Goal: Task Accomplishment & Management: Complete application form

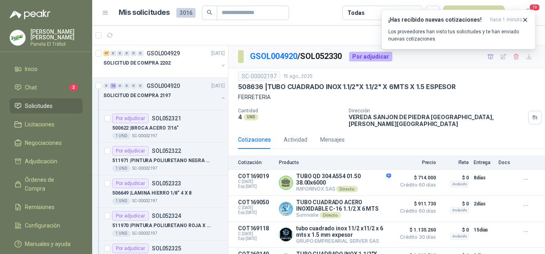
scroll to position [214, 0]
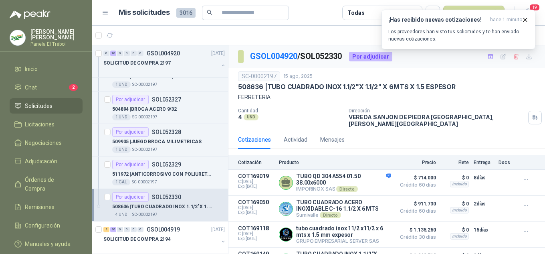
click at [38, 110] on span "Solicitudes" at bounding box center [39, 105] width 28 height 9
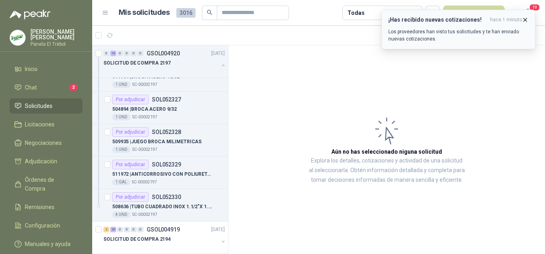
click at [526, 18] on icon "button" at bounding box center [525, 19] width 7 height 7
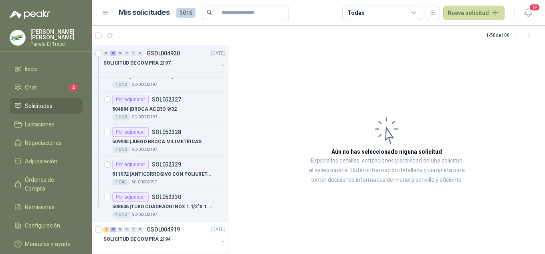
click at [51, 110] on span "Solicitudes" at bounding box center [39, 105] width 28 height 9
drag, startPoint x: 495, startPoint y: 8, endPoint x: 492, endPoint y: 12, distance: 4.6
click at [495, 9] on button "Nueva solicitud" at bounding box center [474, 13] width 61 height 14
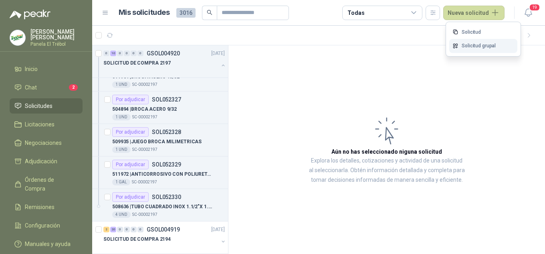
click at [472, 45] on link "Solicitud grupal" at bounding box center [484, 46] width 68 height 14
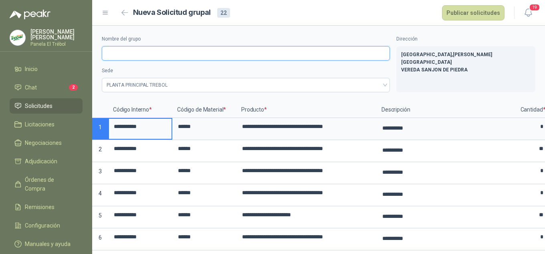
click at [128, 51] on input "Nombre del grupo" at bounding box center [246, 53] width 288 height 14
type input "**********"
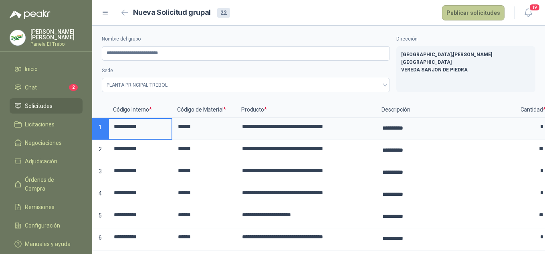
click at [472, 14] on button "Publicar solicitudes" at bounding box center [473, 12] width 63 height 15
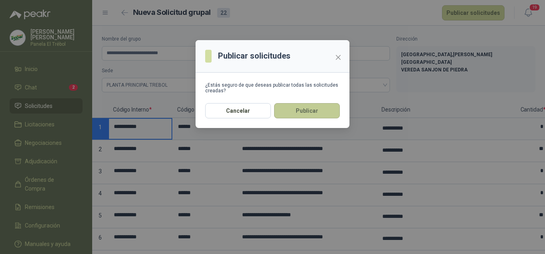
click at [296, 115] on button "Publicar" at bounding box center [307, 110] width 66 height 15
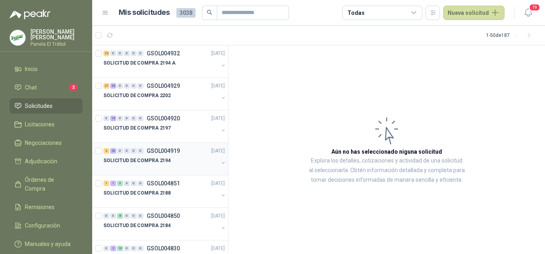
click at [220, 162] on button "button" at bounding box center [223, 163] width 6 height 6
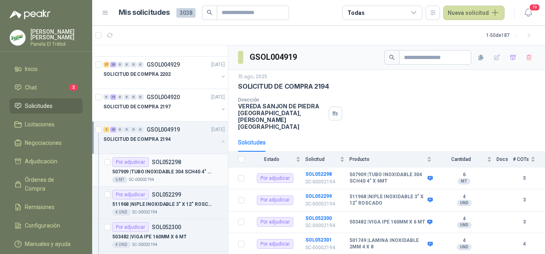
scroll to position [27, 0]
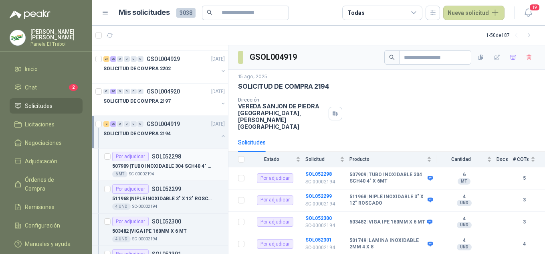
click at [169, 170] on div "507909 | TUBO INOXIDABLE 304 SCH40 4" X 6MT" at bounding box center [168, 166] width 113 height 10
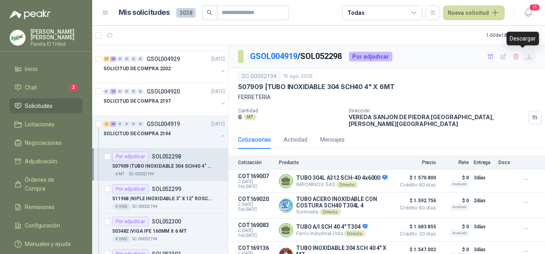
click at [527, 57] on icon "button" at bounding box center [529, 56] width 5 height 5
click at [155, 196] on p "511968 | NIPLE INOXIDABLE 3" X 12" ROSCADO" at bounding box center [162, 199] width 100 height 8
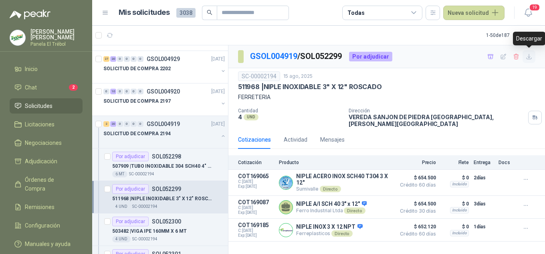
click at [530, 60] on icon "button" at bounding box center [529, 56] width 7 height 7
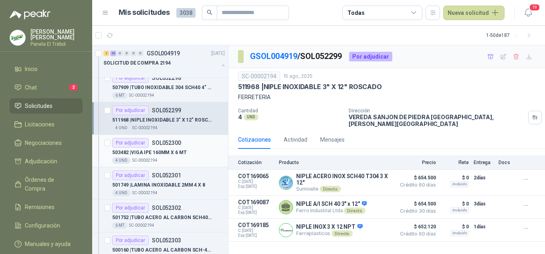
scroll to position [107, 0]
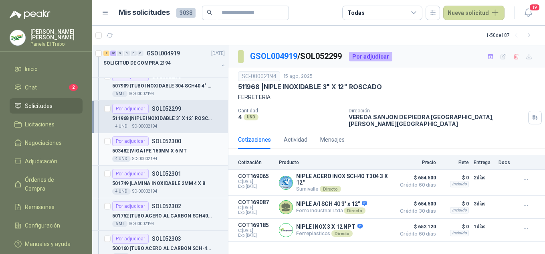
click at [156, 154] on p "503482 | VIGA IPE 160MM X 6 MT" at bounding box center [149, 151] width 75 height 8
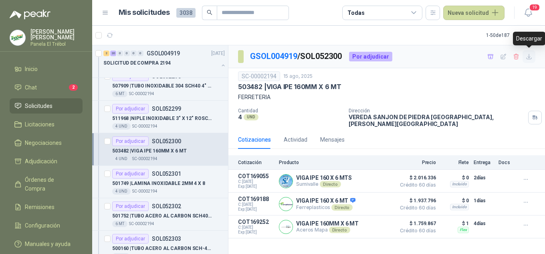
click at [529, 59] on icon "button" at bounding box center [529, 56] width 7 height 7
click at [154, 181] on p "501749 | LAMINA INOXIDABLE 2MM 4 X 8" at bounding box center [158, 184] width 93 height 8
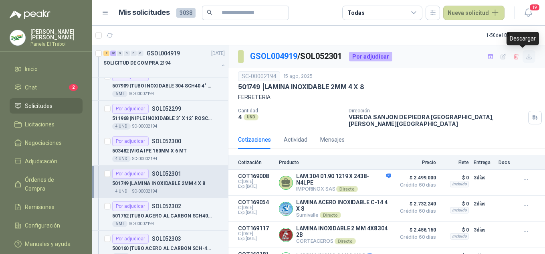
click at [526, 57] on icon "button" at bounding box center [529, 56] width 7 height 7
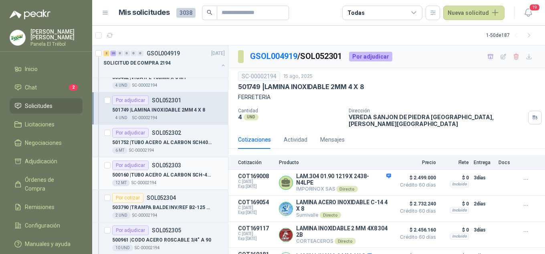
scroll to position [187, 0]
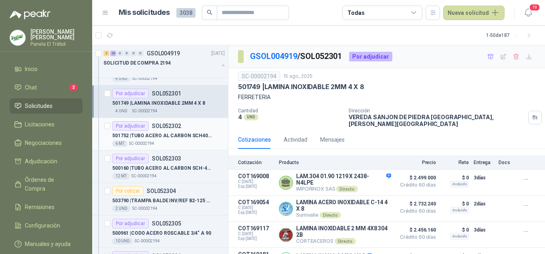
click at [175, 133] on p "501752 | TUBO ACERO AL CARBON SCH40 DE 3/4"" at bounding box center [162, 136] width 100 height 8
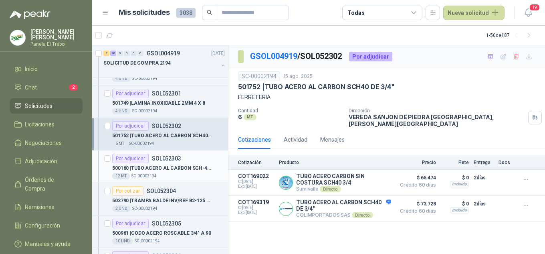
click at [151, 169] on p "500160 | TUBO ACERO AL CARBON SCH-40 1"" at bounding box center [162, 168] width 100 height 8
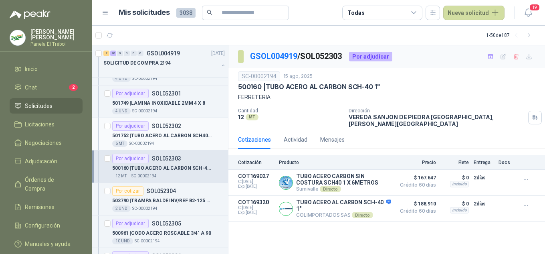
click at [172, 136] on p "501752 | TUBO ACERO AL CARBON SCH40 DE 3/4"" at bounding box center [162, 136] width 100 height 8
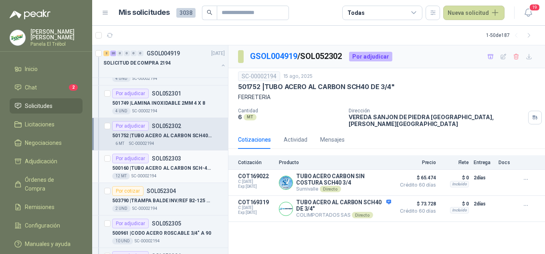
click at [152, 164] on p "500160 | TUBO ACERO AL CARBON SCH-40 1"" at bounding box center [162, 168] width 100 height 8
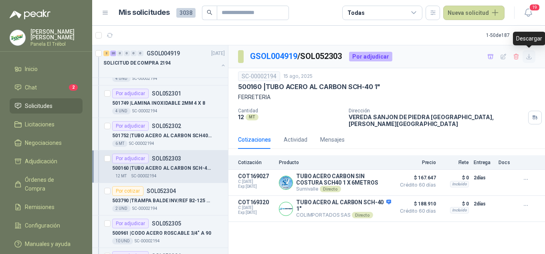
click at [531, 59] on icon "button" at bounding box center [529, 56] width 7 height 7
click at [162, 196] on div "503790 | TRAMPA BALDE INV/REF B2-125 3/4"SPIRAX" at bounding box center [168, 201] width 113 height 10
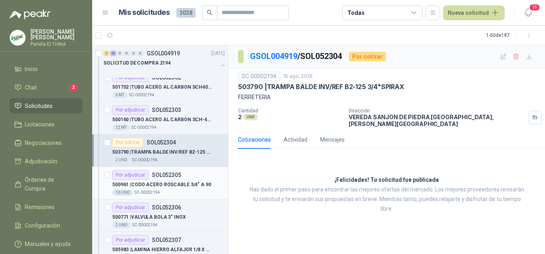
scroll to position [241, 0]
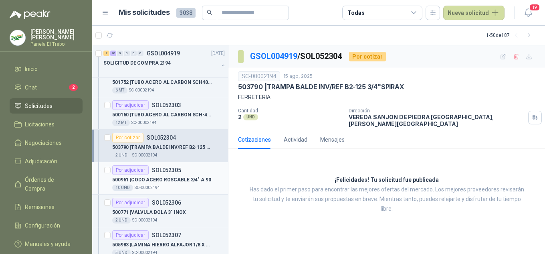
click at [158, 179] on p "500961 | CODO ACERO ROSCABLE 3/4" A 90" at bounding box center [161, 180] width 99 height 8
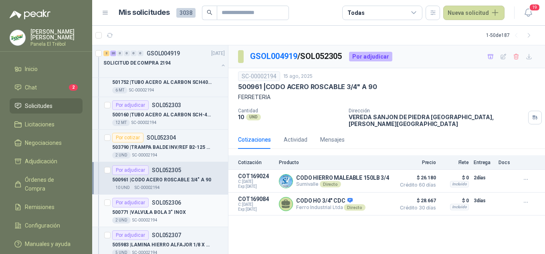
click at [168, 210] on p "500771 | VALVULA BOLA 3" INOX" at bounding box center [149, 213] width 74 height 8
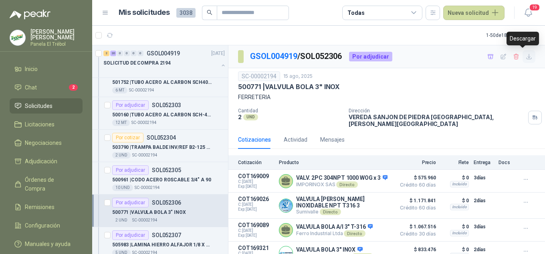
click at [523, 61] on button "button" at bounding box center [529, 56] width 13 height 13
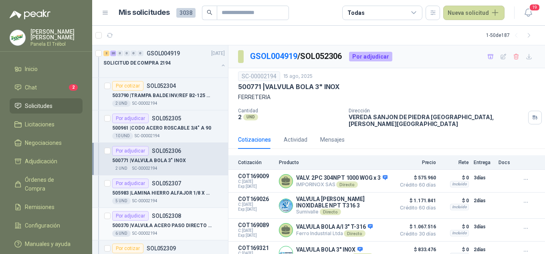
scroll to position [294, 0]
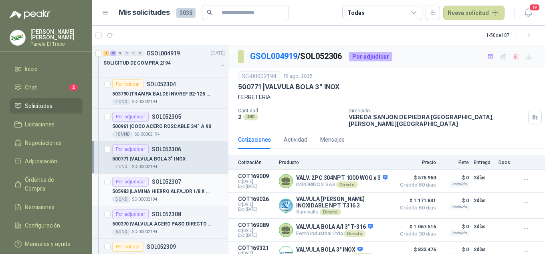
click at [164, 193] on p "505983 | LAMINA HIERRO ALFAJOR 1/8 X 1 X 3" at bounding box center [162, 192] width 100 height 8
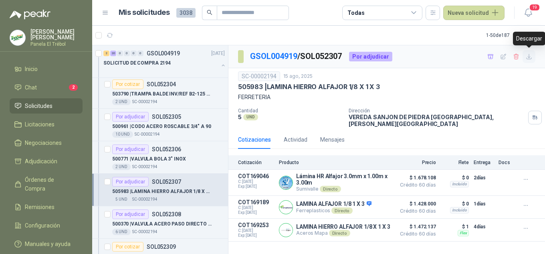
click at [531, 58] on icon "button" at bounding box center [529, 56] width 7 height 7
click at [153, 220] on p "500370 | VALVULA ACERO PASO DIRECTO 3/4"X 800 PS" at bounding box center [162, 224] width 100 height 8
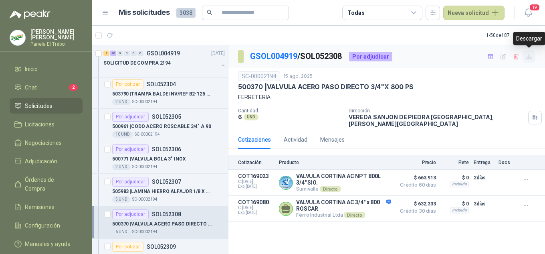
click at [529, 59] on icon "button" at bounding box center [529, 56] width 5 height 5
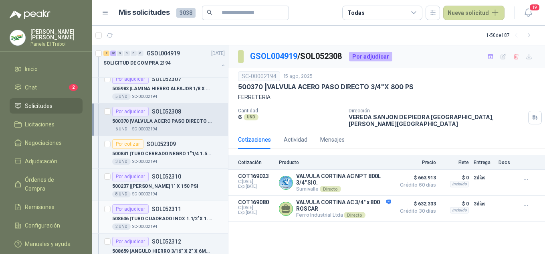
scroll to position [401, 0]
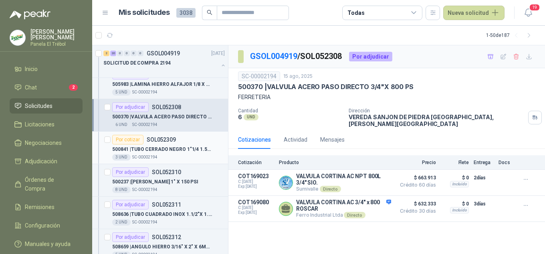
click at [170, 150] on p "500841 | TUBO CERRADO NEGRO 1"1/4 1.5MM X 6 MT PASA MANOS" at bounding box center [162, 150] width 100 height 8
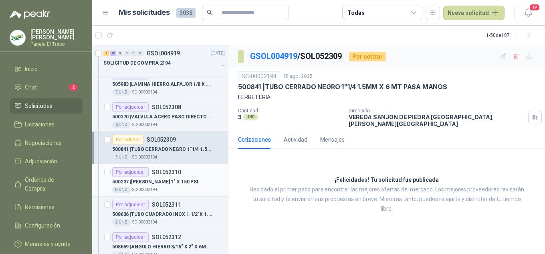
click at [172, 178] on p "500237 | [PERSON_NAME] 1" X 150 PSI" at bounding box center [155, 182] width 86 height 8
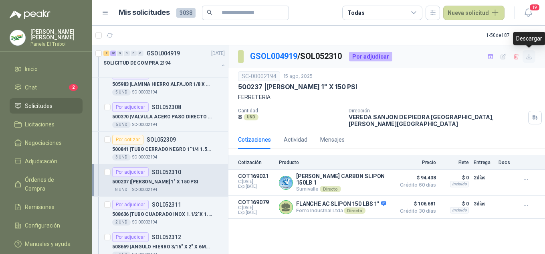
click at [527, 58] on icon "button" at bounding box center [529, 56] width 5 height 5
click at [157, 215] on p "508636 | TUBO [PERSON_NAME] INOX 1.1/2"X 1.1/2" X 6MTS X 1.5 MM ESPESOR" at bounding box center [162, 215] width 100 height 8
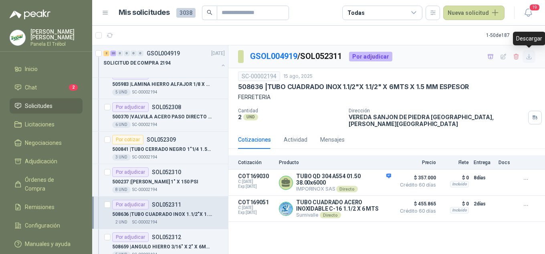
click at [529, 59] on icon "button" at bounding box center [529, 56] width 5 height 5
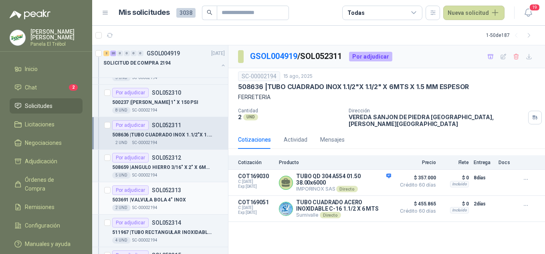
scroll to position [481, 0]
click at [157, 167] on p "508659 | ANGULO HIERRO 3/16" X 2" X 6MTS" at bounding box center [162, 167] width 100 height 8
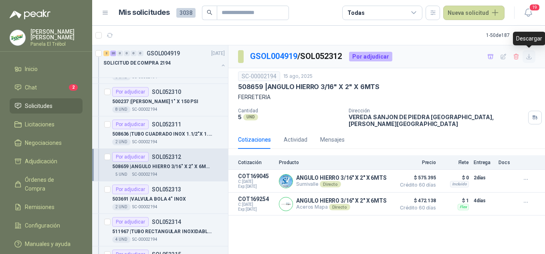
click at [530, 57] on icon "button" at bounding box center [529, 56] width 7 height 7
click at [155, 202] on p "503691 | VALVULA BOLA 4" INOX" at bounding box center [149, 199] width 74 height 8
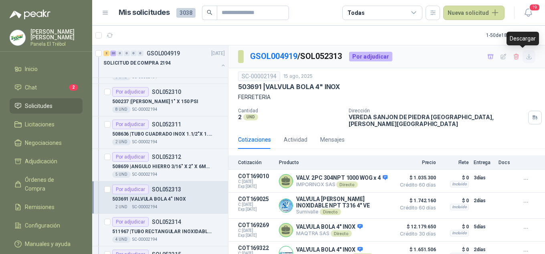
click at [526, 59] on icon "button" at bounding box center [529, 56] width 7 height 7
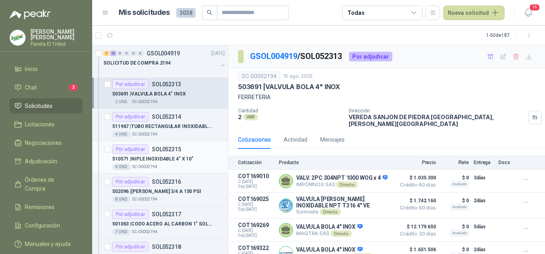
scroll to position [588, 0]
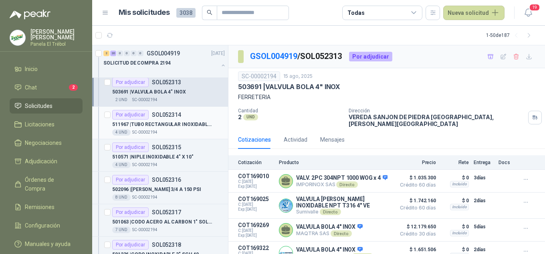
click at [154, 129] on div "511967 | TUBO RECTANGULAR INOXIDABLE DE 2” X 1.1/2 X 6 MTS CALIBRE 16" at bounding box center [168, 125] width 113 height 10
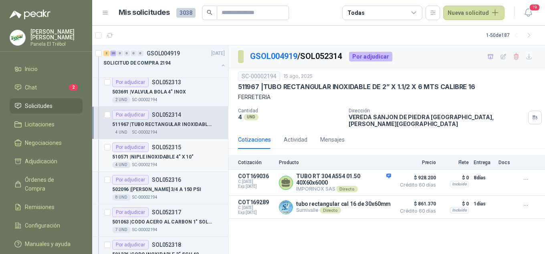
click at [166, 160] on p "510571 | NIPLE INOXIDABLE 4" X 10"" at bounding box center [152, 157] width 81 height 8
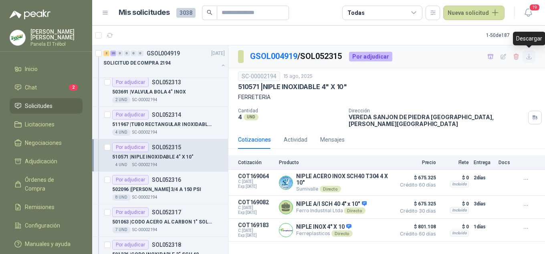
click at [532, 58] on icon "button" at bounding box center [529, 56] width 7 height 7
click at [149, 193] on p "502096 | [PERSON_NAME] 3/4 A 150 PSI" at bounding box center [156, 190] width 89 height 8
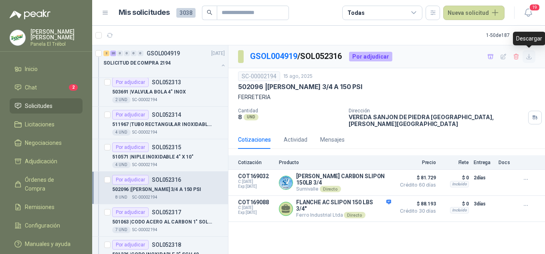
click at [532, 58] on icon "button" at bounding box center [529, 56] width 5 height 5
click at [155, 219] on p "501063 | CODO ACERO AL CARBON 1" SOLDABLES" at bounding box center [162, 222] width 100 height 8
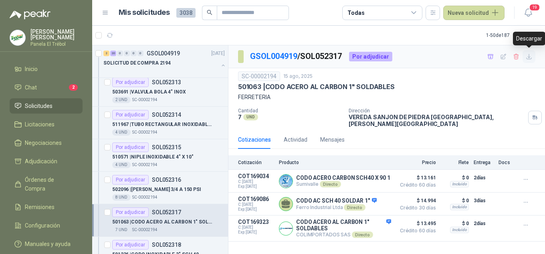
click at [531, 57] on icon "button" at bounding box center [529, 56] width 7 height 7
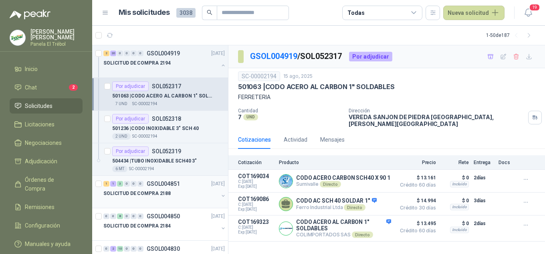
scroll to position [722, 0]
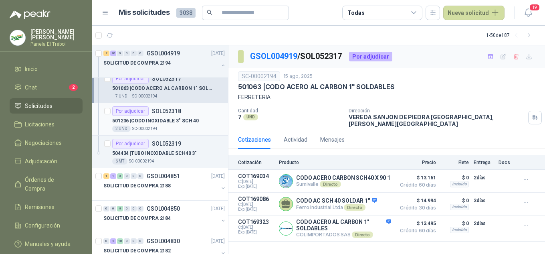
click at [158, 118] on p "501236 | CODO INOXIDABLE 3" SCH 40" at bounding box center [155, 121] width 87 height 8
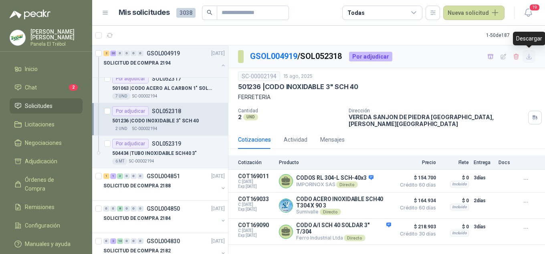
click at [534, 61] on button "button" at bounding box center [529, 56] width 13 height 13
click at [530, 56] on icon "button" at bounding box center [529, 56] width 7 height 7
click at [166, 158] on div "504434 | TUBO INOXIDABLE SCH40 3"" at bounding box center [168, 153] width 113 height 10
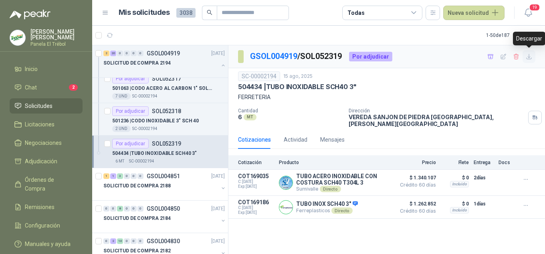
click at [529, 55] on icon "button" at bounding box center [529, 56] width 7 height 7
